Goal: Information Seeking & Learning: Learn about a topic

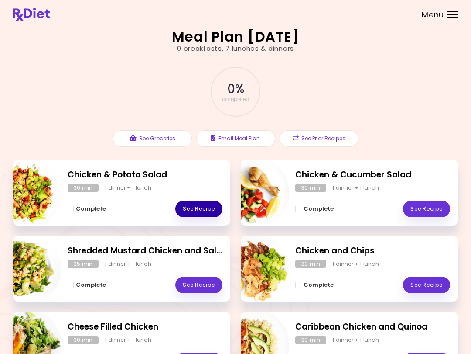
click at [206, 207] on link "See Recipe" at bounding box center [198, 208] width 47 height 17
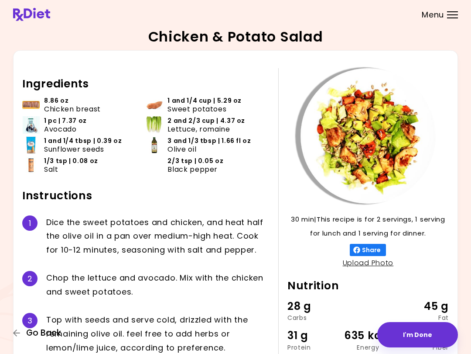
click at [14, 332] on icon "button" at bounding box center [17, 333] width 8 height 8
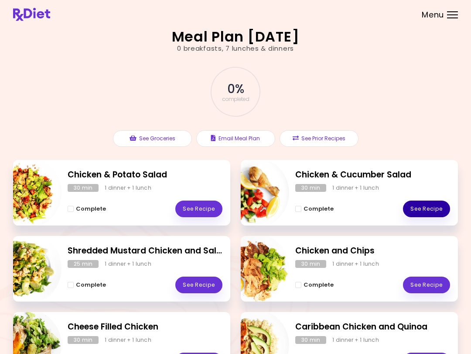
click at [434, 207] on link "See Recipe" at bounding box center [426, 208] width 47 height 17
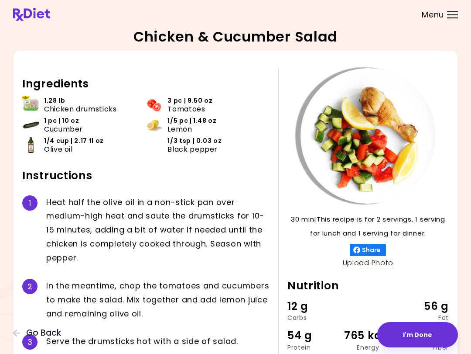
click at [16, 330] on icon "button" at bounding box center [17, 333] width 8 height 8
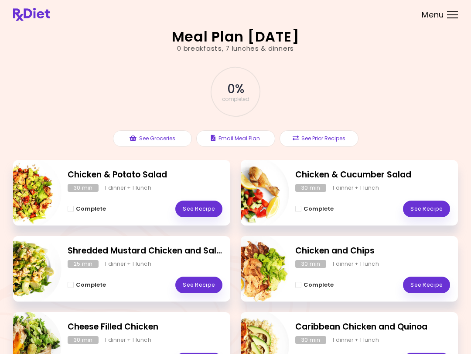
click at [209, 286] on link "See Recipe" at bounding box center [198, 284] width 47 height 17
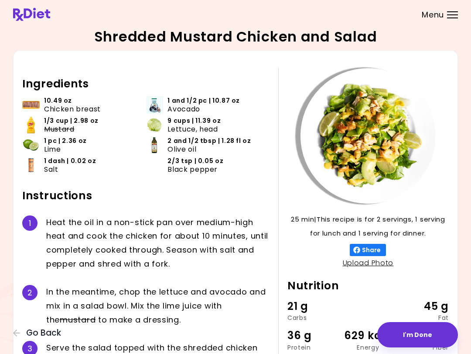
click at [7, 334] on div "Shredded Mustard Chicken and Salad 25 min 25 min | This recipe is for 2 serving…" at bounding box center [235, 211] width 471 height 423
click at [21, 334] on icon "button" at bounding box center [17, 333] width 8 height 8
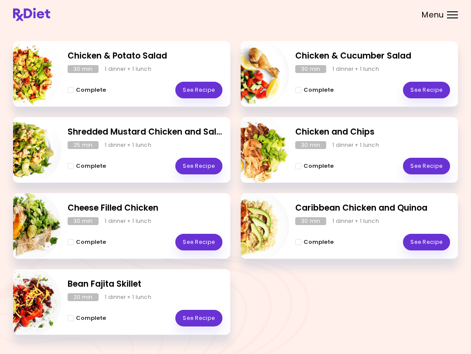
scroll to position [120, 0]
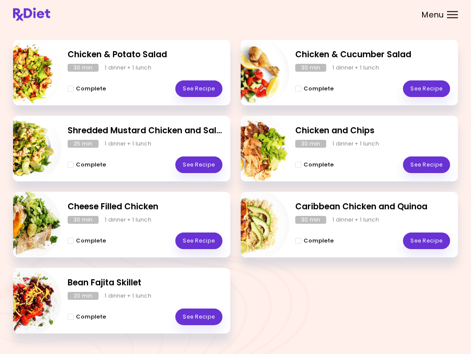
click at [427, 168] on link "See Recipe" at bounding box center [426, 165] width 47 height 17
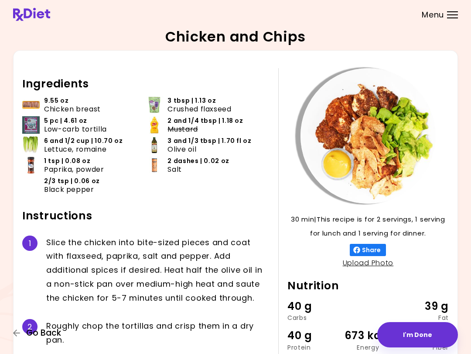
click at [14, 335] on icon "button" at bounding box center [17, 333] width 8 height 8
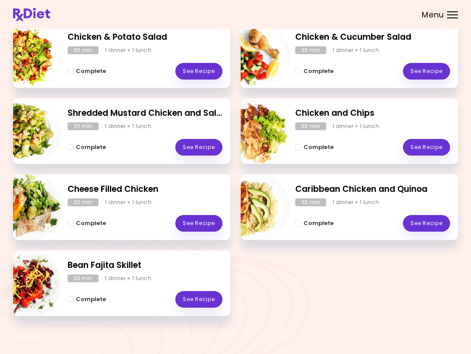
scroll to position [139, 0]
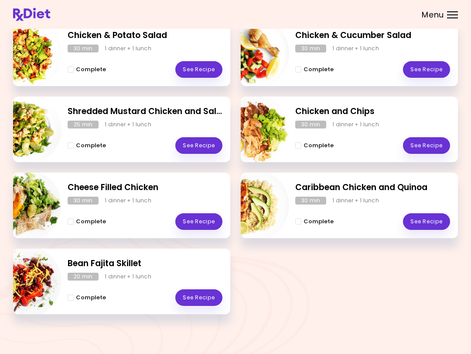
click at [427, 223] on link "See Recipe" at bounding box center [426, 221] width 47 height 17
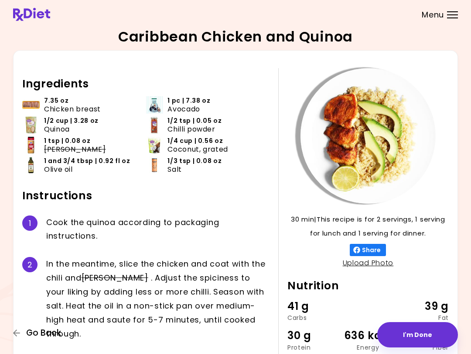
click at [16, 334] on icon "button" at bounding box center [17, 333] width 8 height 8
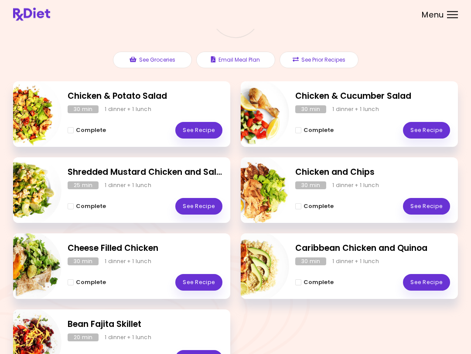
scroll to position [139, 0]
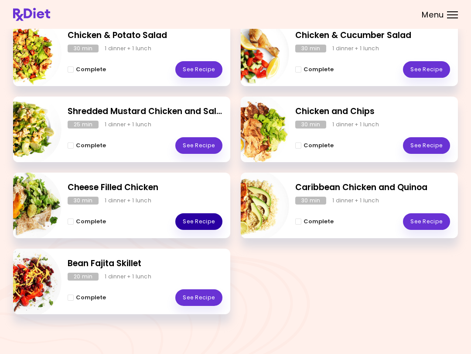
click at [206, 217] on link "See Recipe" at bounding box center [198, 221] width 47 height 17
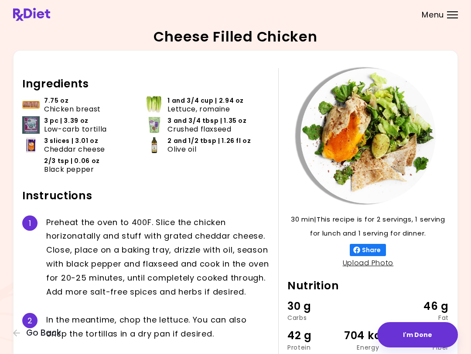
click at [18, 332] on icon "button" at bounding box center [17, 333] width 8 height 8
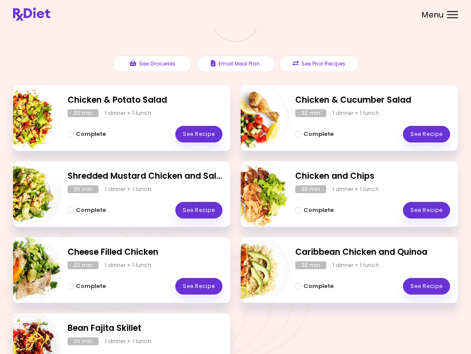
scroll to position [139, 0]
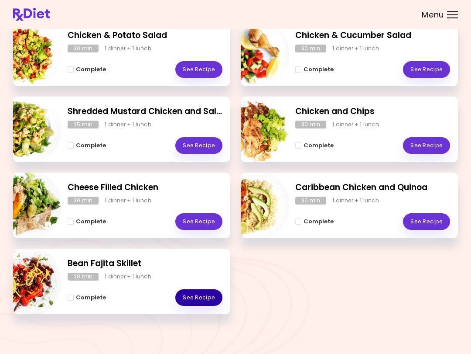
click at [199, 296] on link "See Recipe" at bounding box center [198, 297] width 47 height 17
